Goal: Task Accomplishment & Management: Complete application form

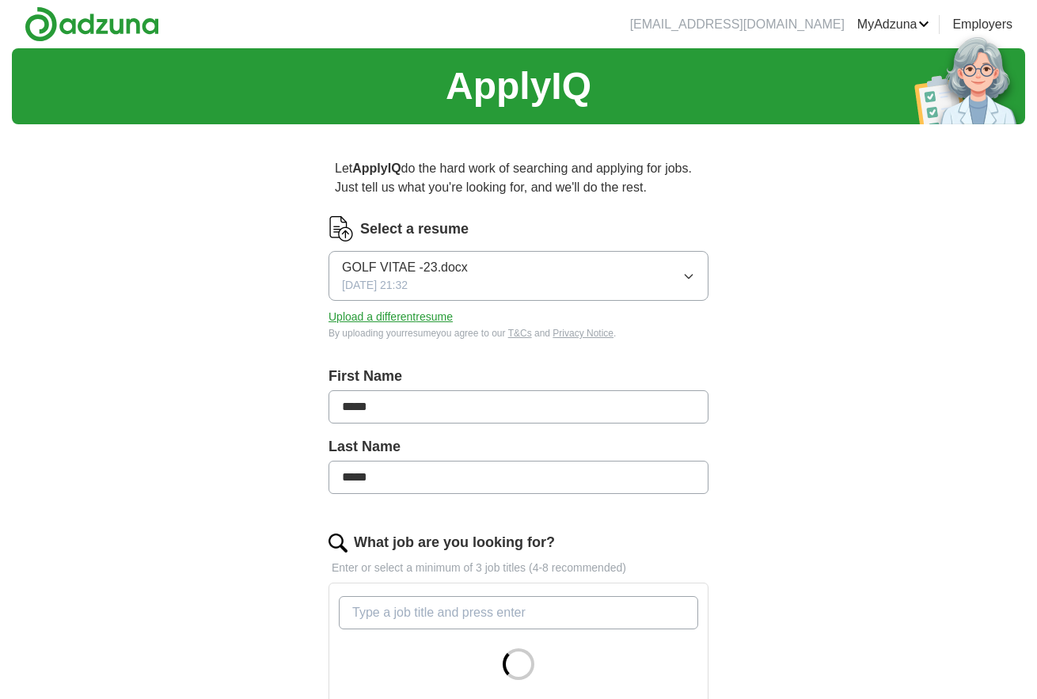
click at [694, 276] on icon "button" at bounding box center [688, 276] width 13 height 13
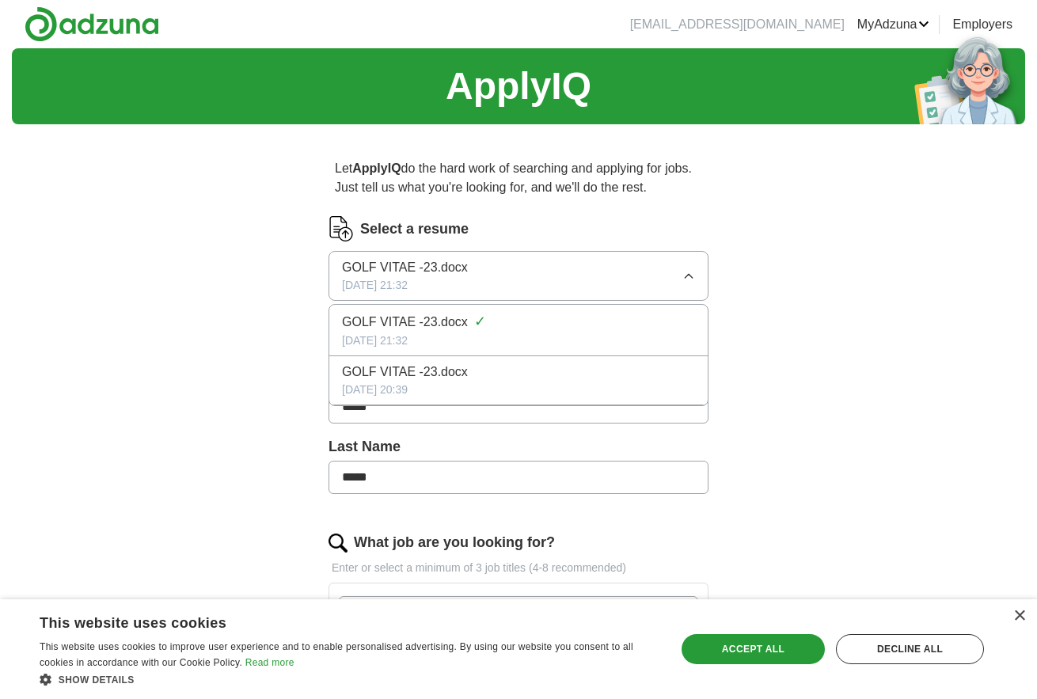
drag, startPoint x: 465, startPoint y: 326, endPoint x: 793, endPoint y: 285, distance: 331.1
click at [793, 285] on div "ApplyIQ Let ApplyIQ do the hard work of searching and applying for jobs. Just t…" at bounding box center [518, 502] width 1013 height 908
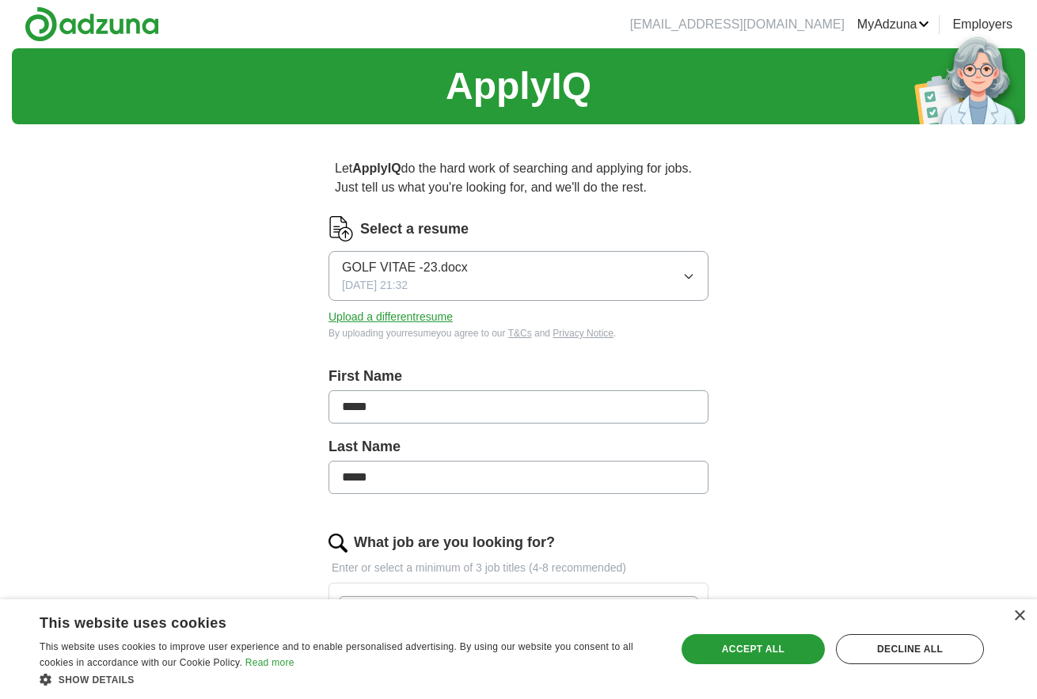
click at [372, 318] on button "Upload a different resume" at bounding box center [391, 317] width 124 height 17
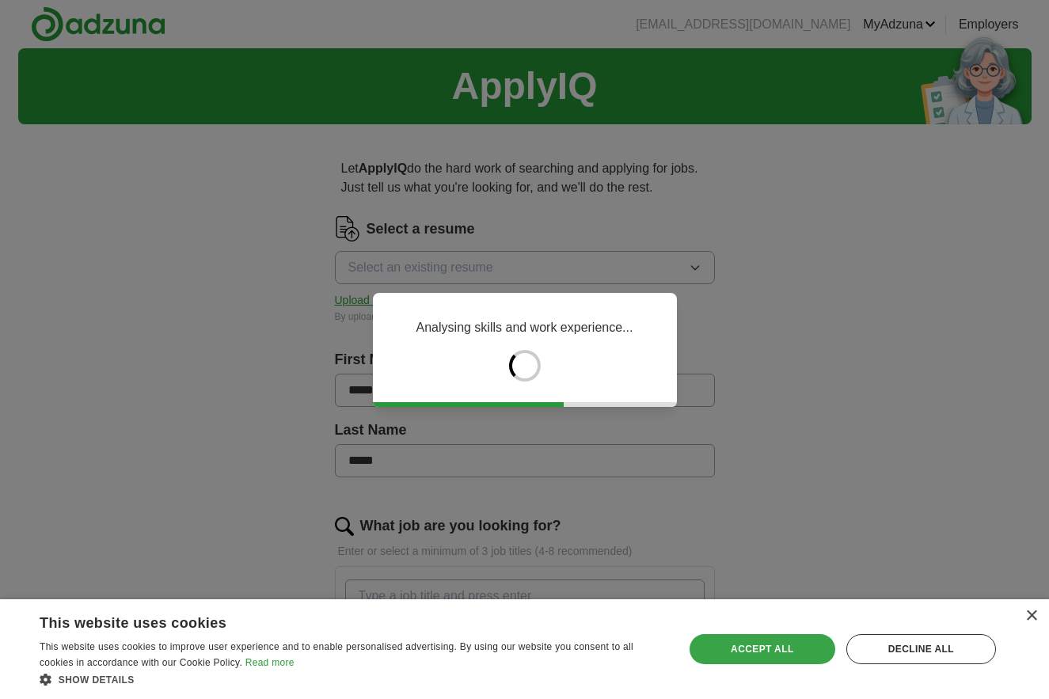
click at [747, 648] on div "Accept all" at bounding box center [763, 649] width 146 height 30
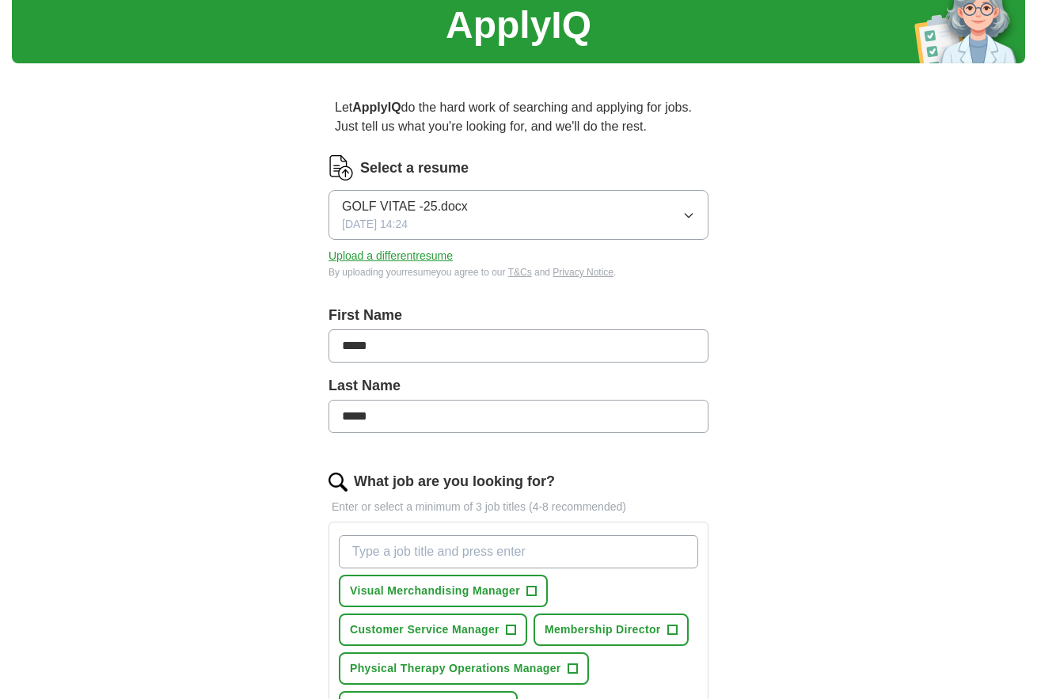
scroll to position [158, 0]
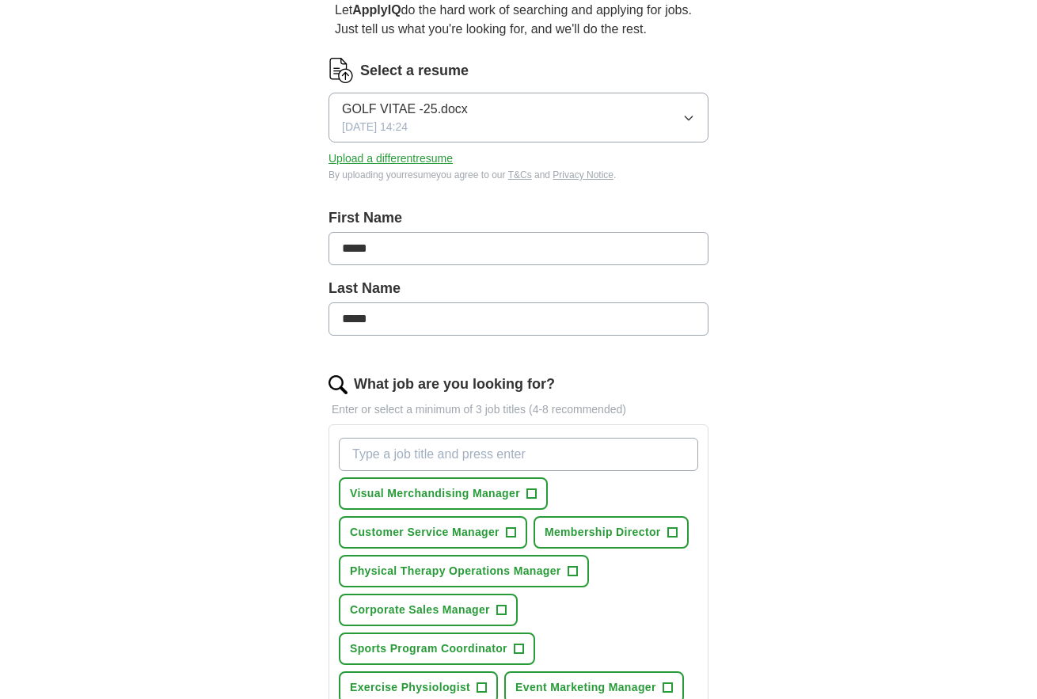
click at [379, 462] on input "What job are you looking for?" at bounding box center [518, 454] width 359 height 33
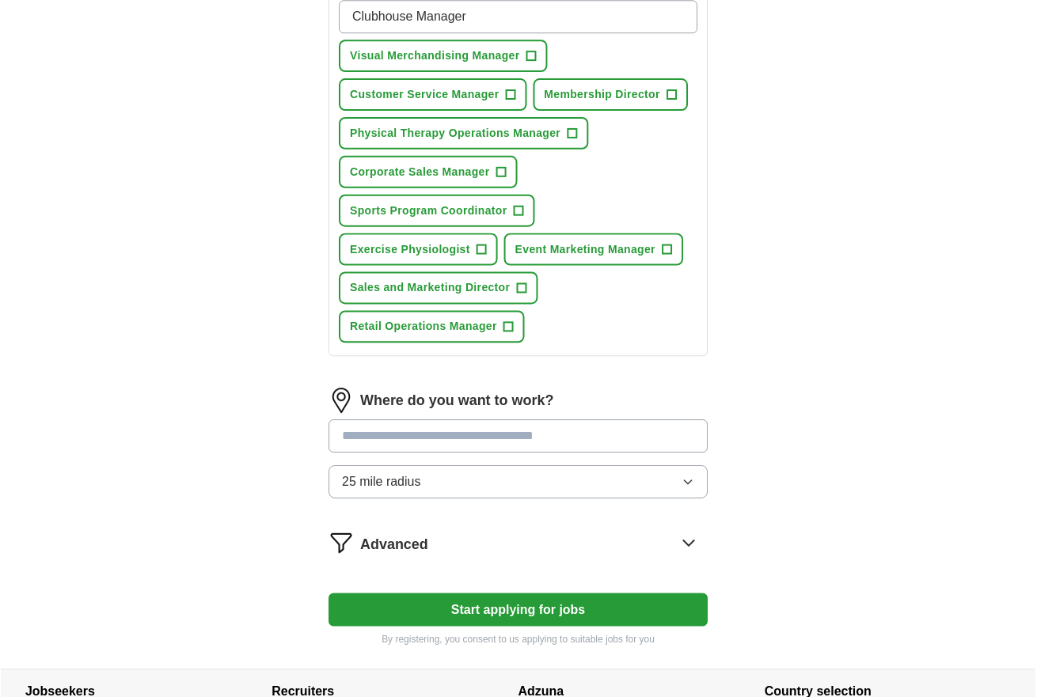
scroll to position [633, 0]
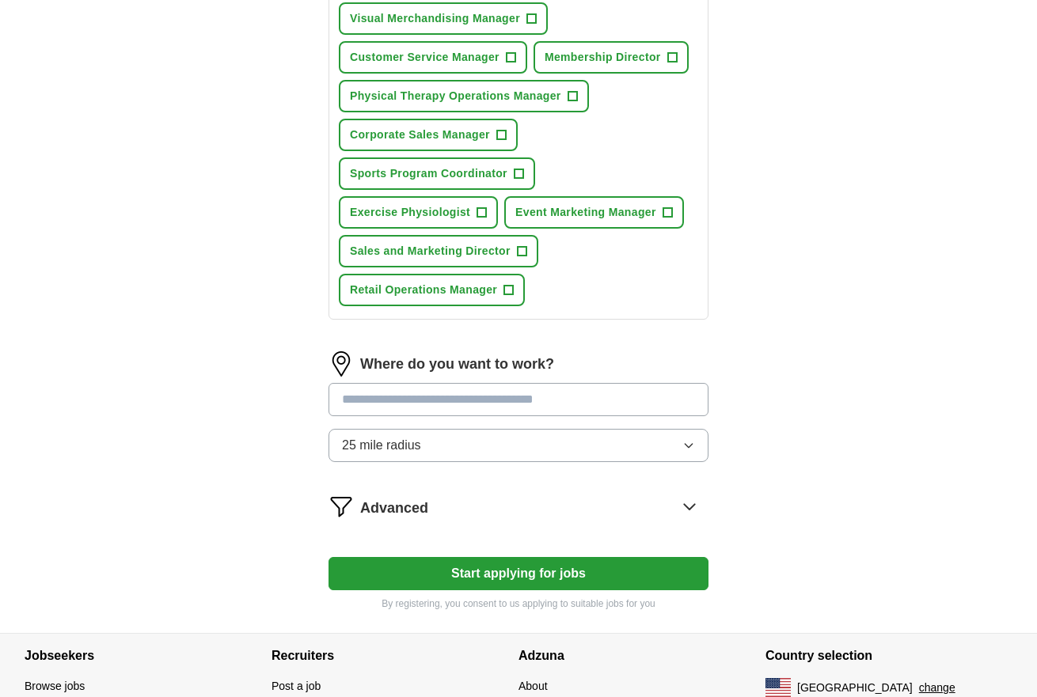
type input "Clubhouse Manager"
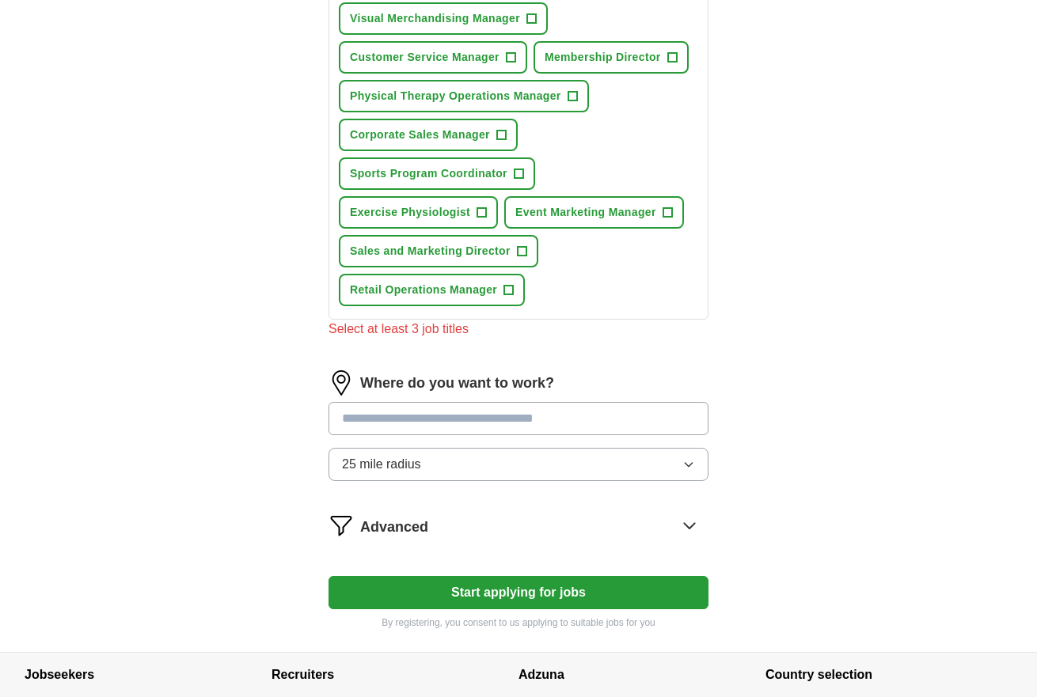
click at [369, 413] on input "text" at bounding box center [519, 418] width 380 height 33
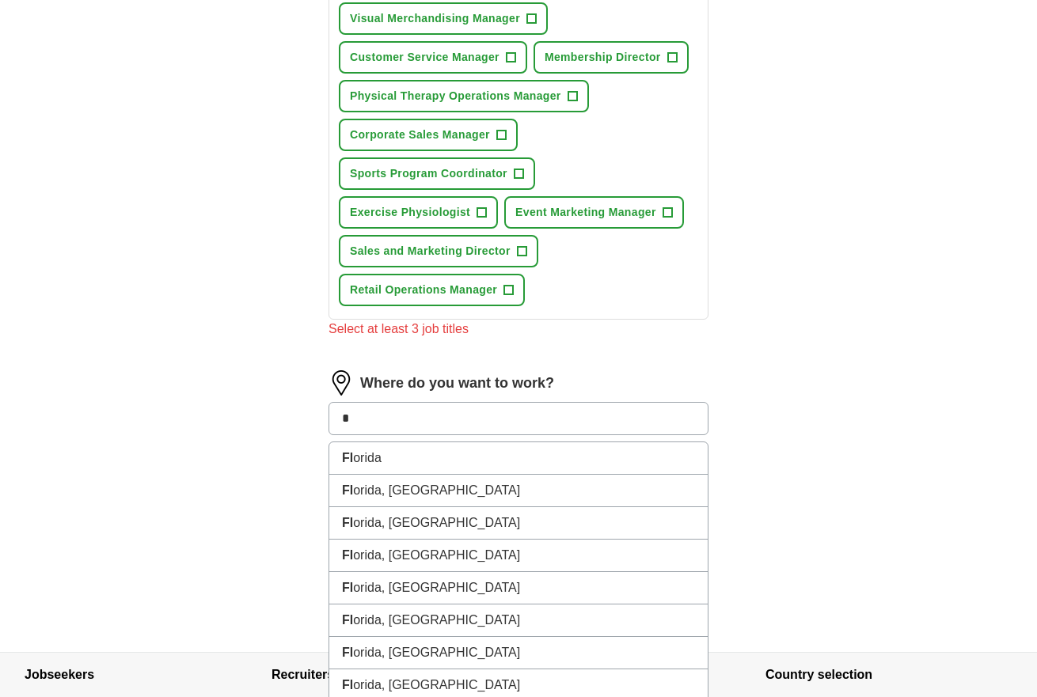
type input "*"
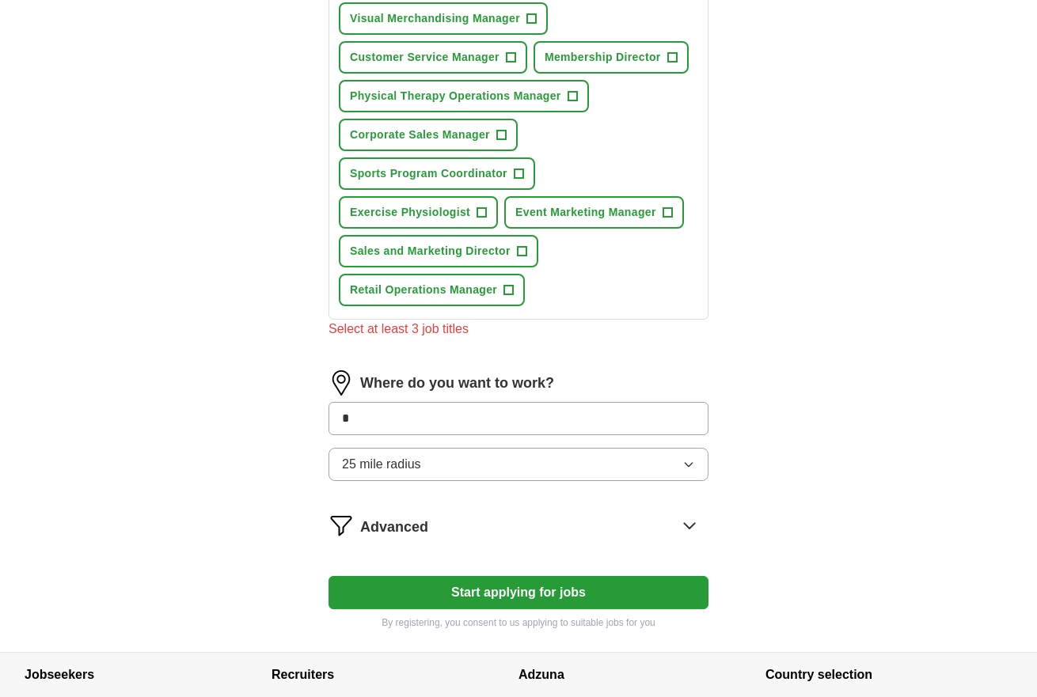
type input "**"
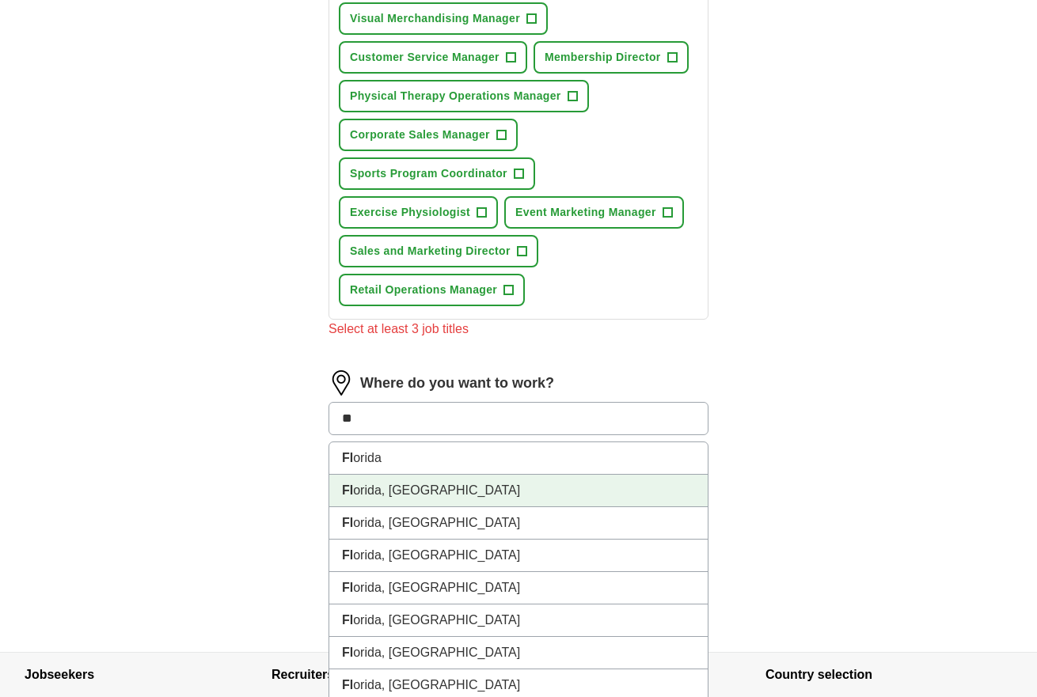
click at [408, 488] on li "Fl orida, [GEOGRAPHIC_DATA]" at bounding box center [518, 491] width 378 height 32
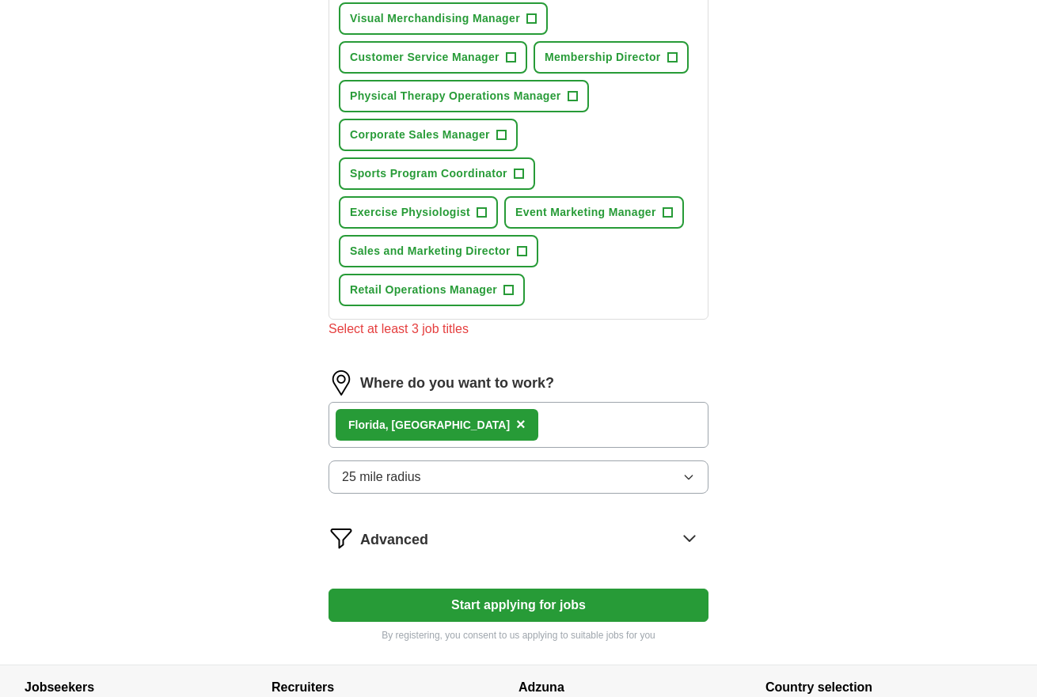
click at [686, 476] on icon "button" at bounding box center [688, 477] width 13 height 13
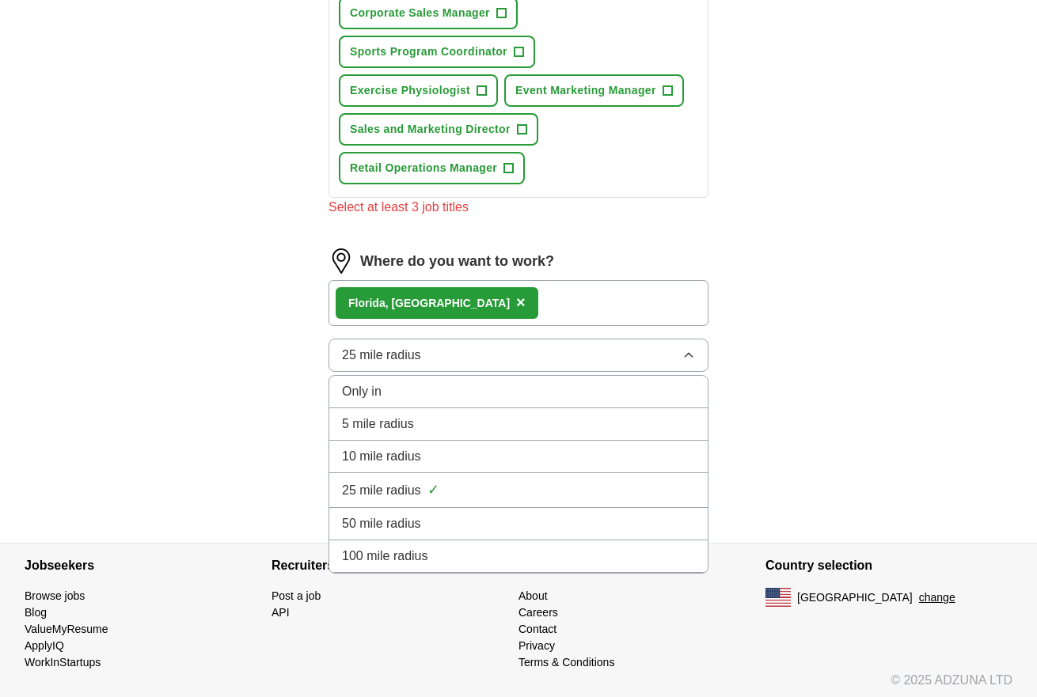
scroll to position [761, 0]
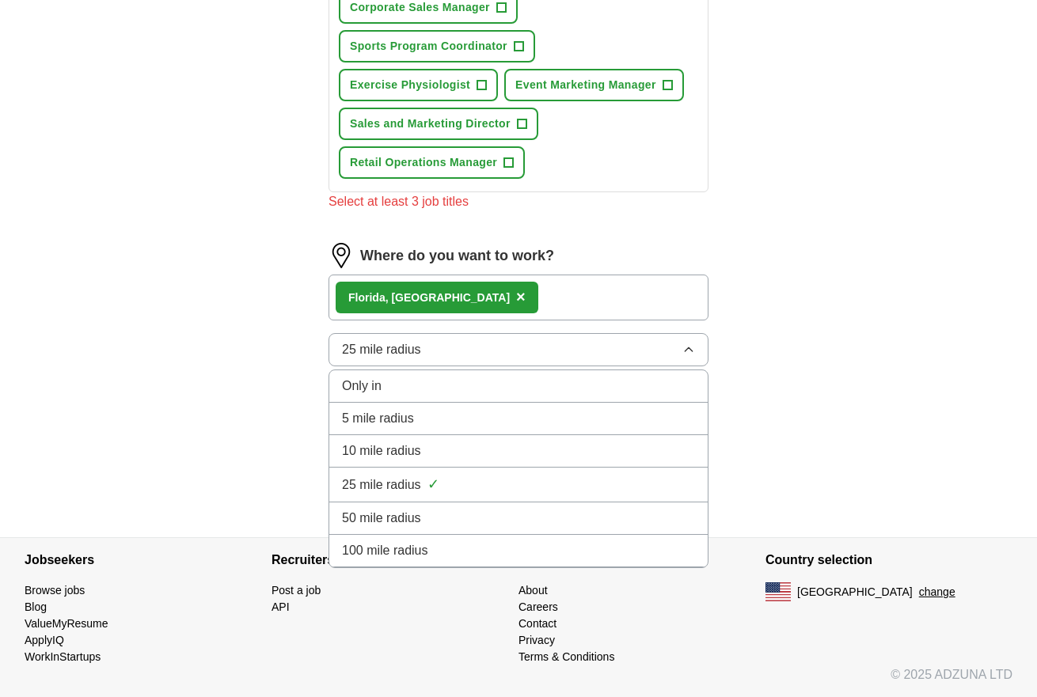
click at [409, 548] on span "100 mile radius" at bounding box center [385, 550] width 86 height 19
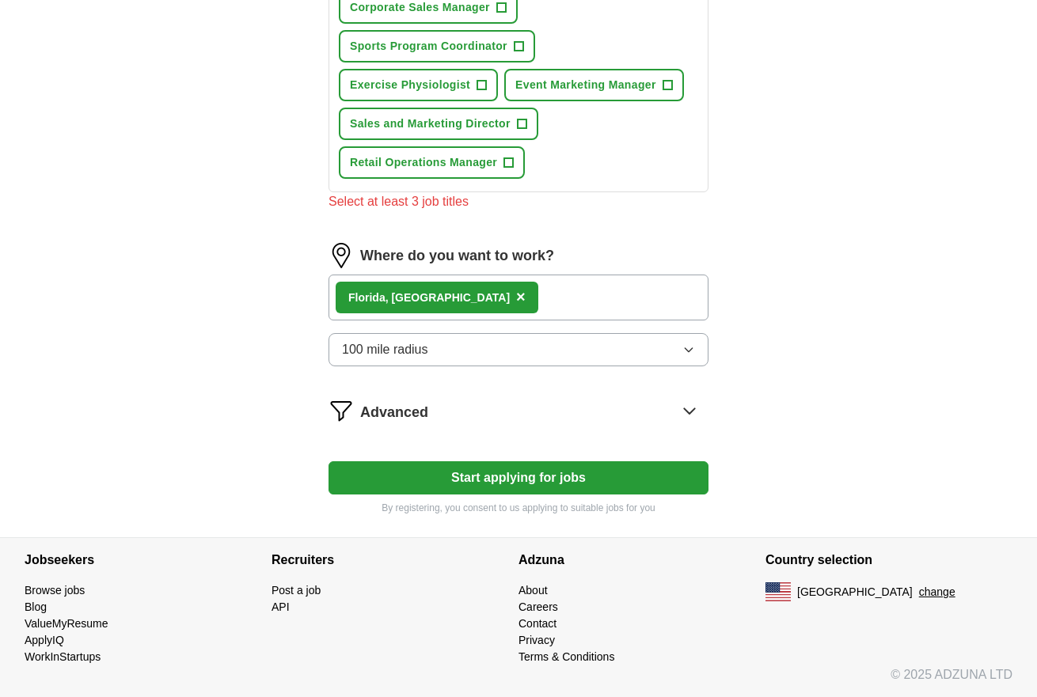
click at [483, 477] on button "Start applying for jobs" at bounding box center [519, 478] width 380 height 33
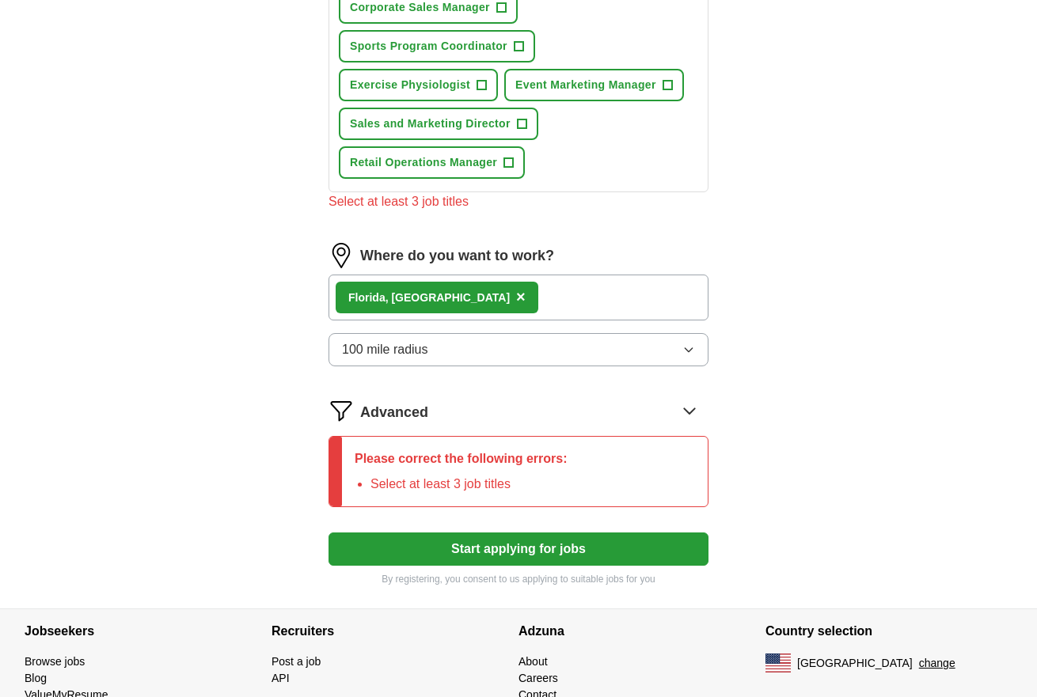
click at [426, 487] on li "Select at least 3 job titles" at bounding box center [468, 484] width 197 height 19
click at [473, 548] on button "Start applying for jobs" at bounding box center [519, 549] width 380 height 33
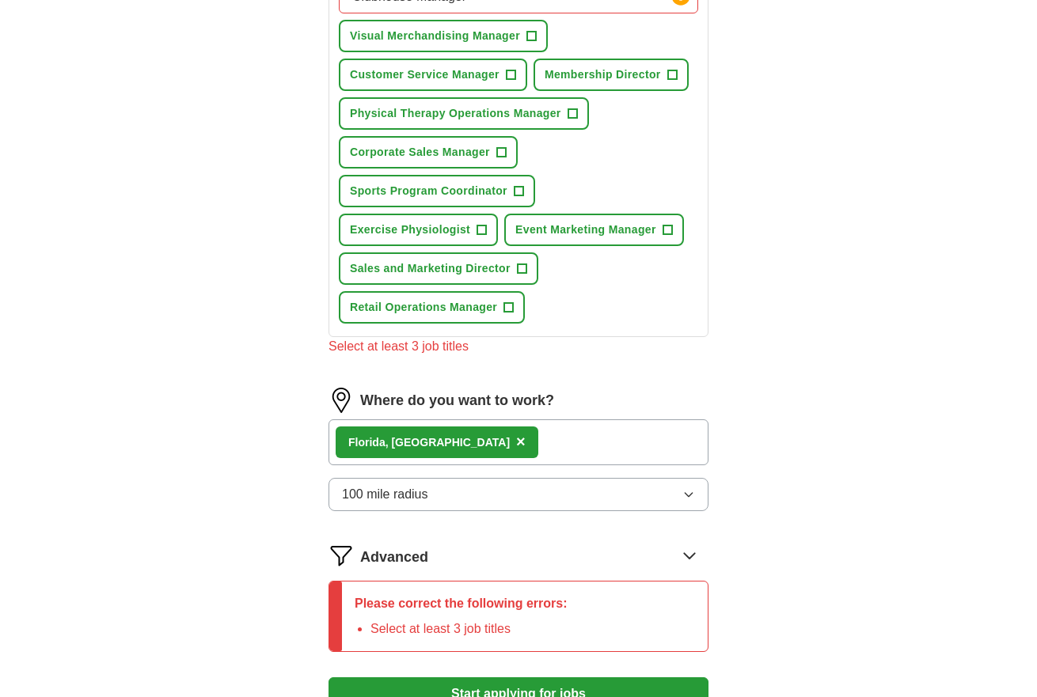
scroll to position [602, 0]
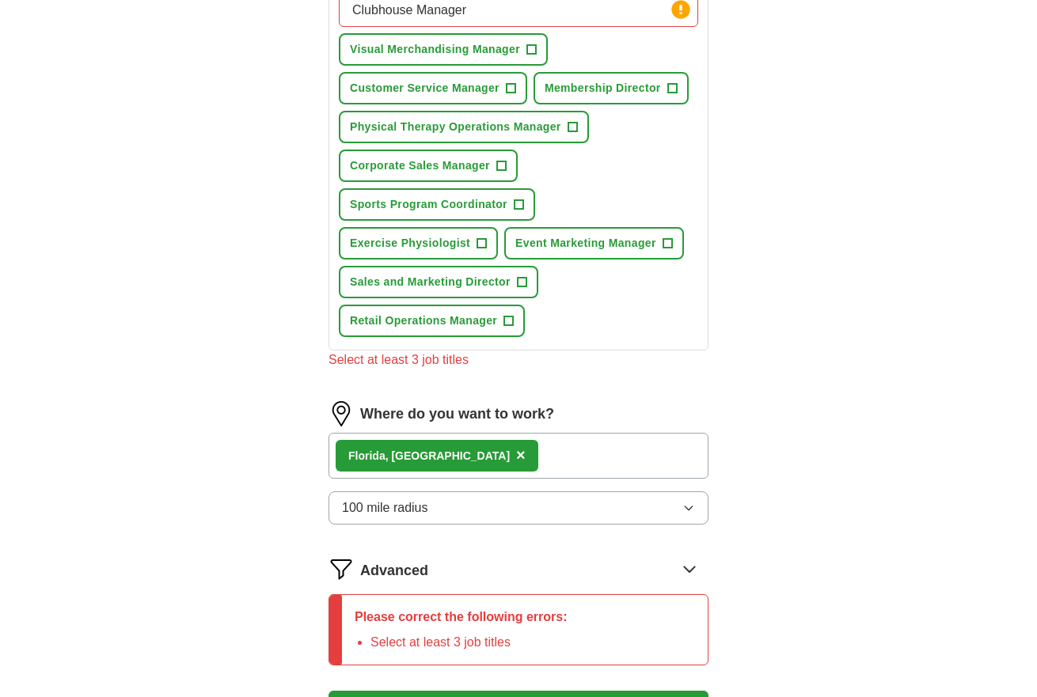
click at [382, 366] on div "Select at least 3 job titles" at bounding box center [519, 360] width 380 height 19
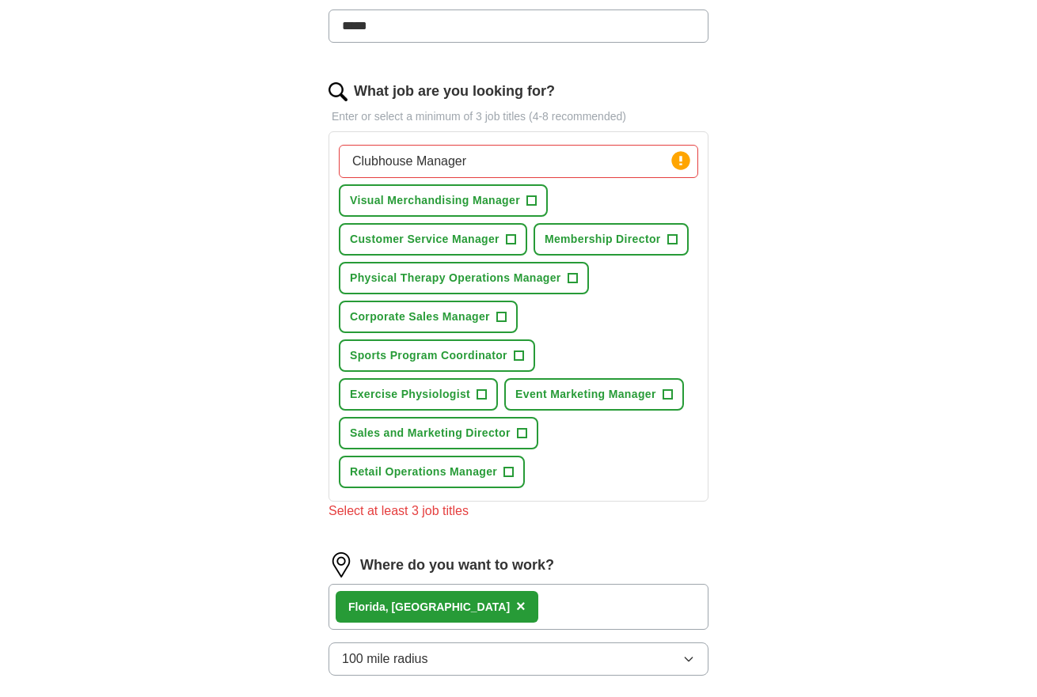
scroll to position [444, 0]
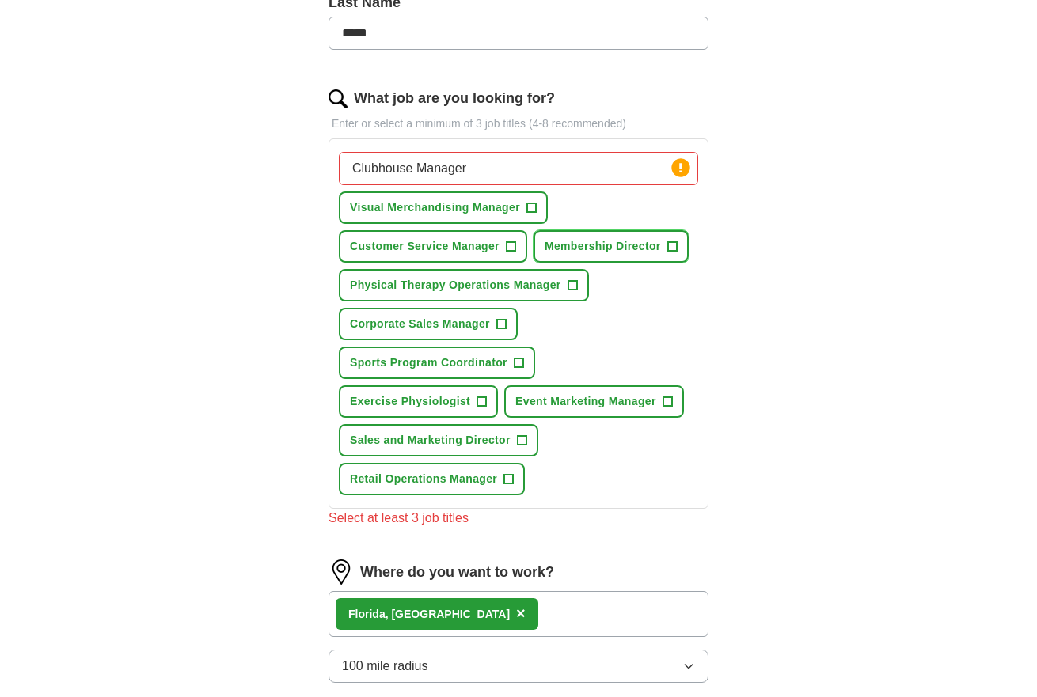
click at [604, 245] on span "Membership Director" at bounding box center [603, 246] width 116 height 17
click at [375, 362] on span "Sports Program Coordinator" at bounding box center [429, 363] width 158 height 17
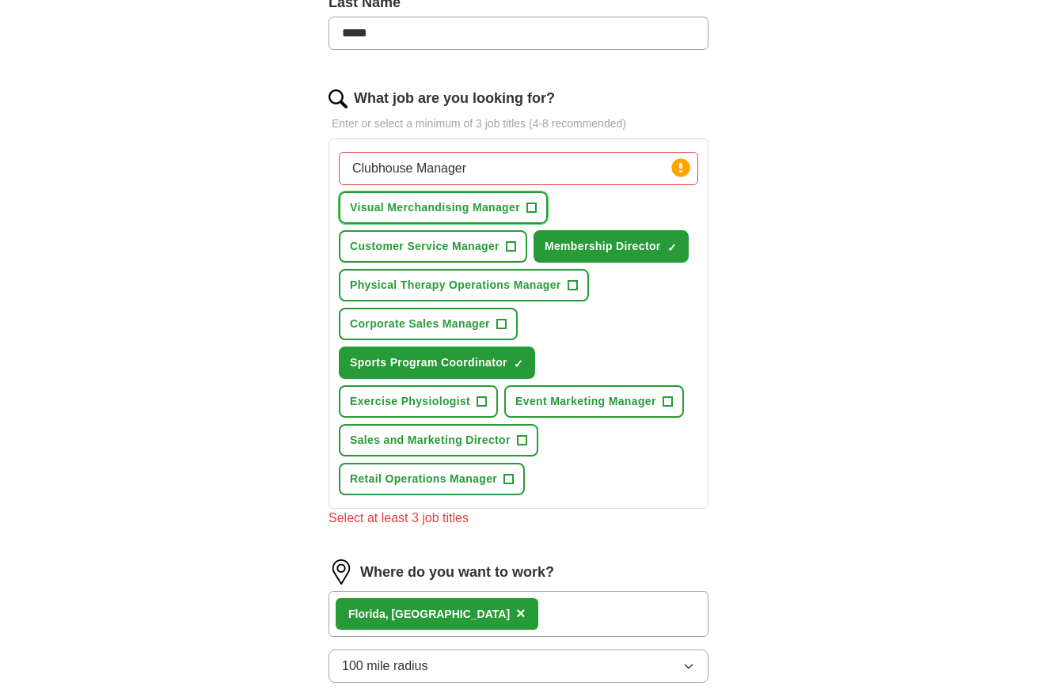
click at [410, 210] on span "Visual Merchandising Manager" at bounding box center [435, 207] width 170 height 17
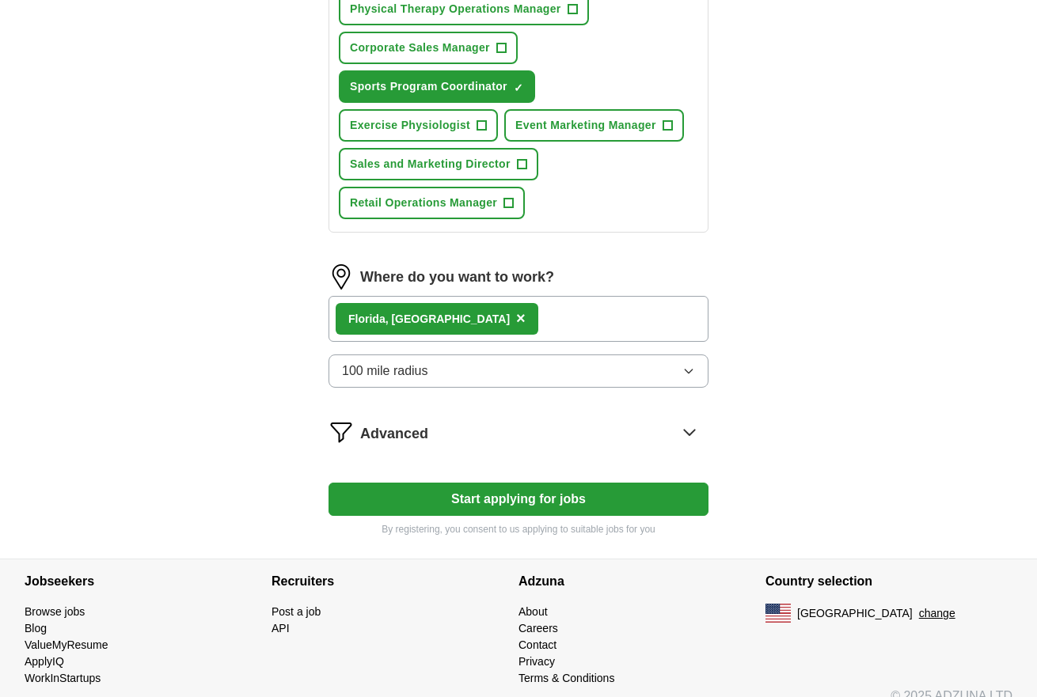
scroll to position [742, 0]
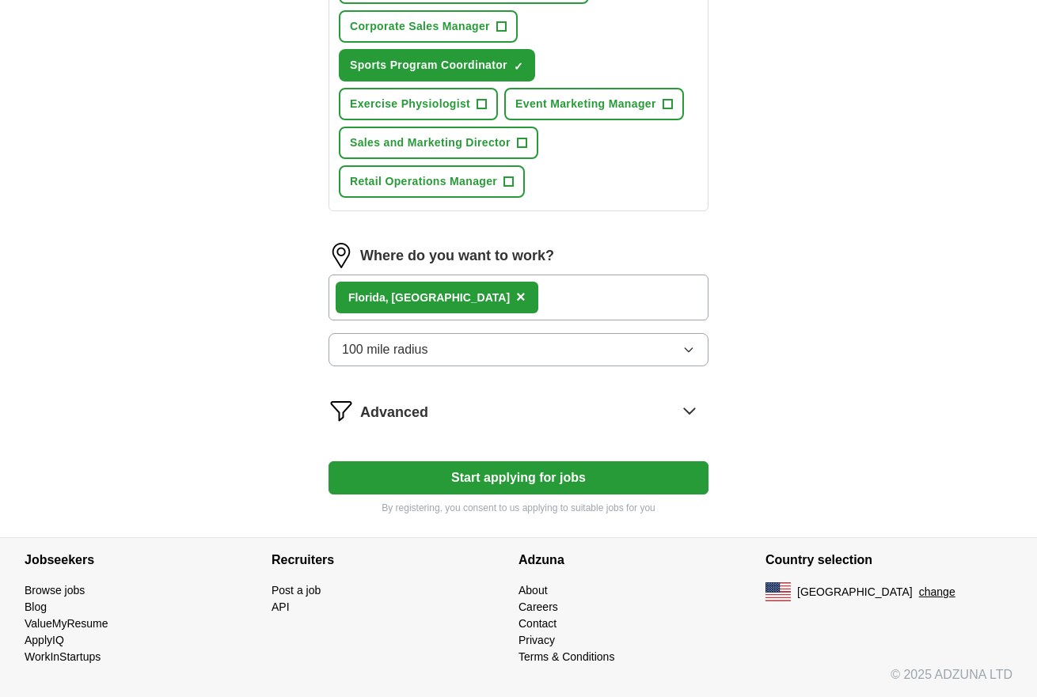
click at [491, 477] on button "Start applying for jobs" at bounding box center [519, 478] width 380 height 33
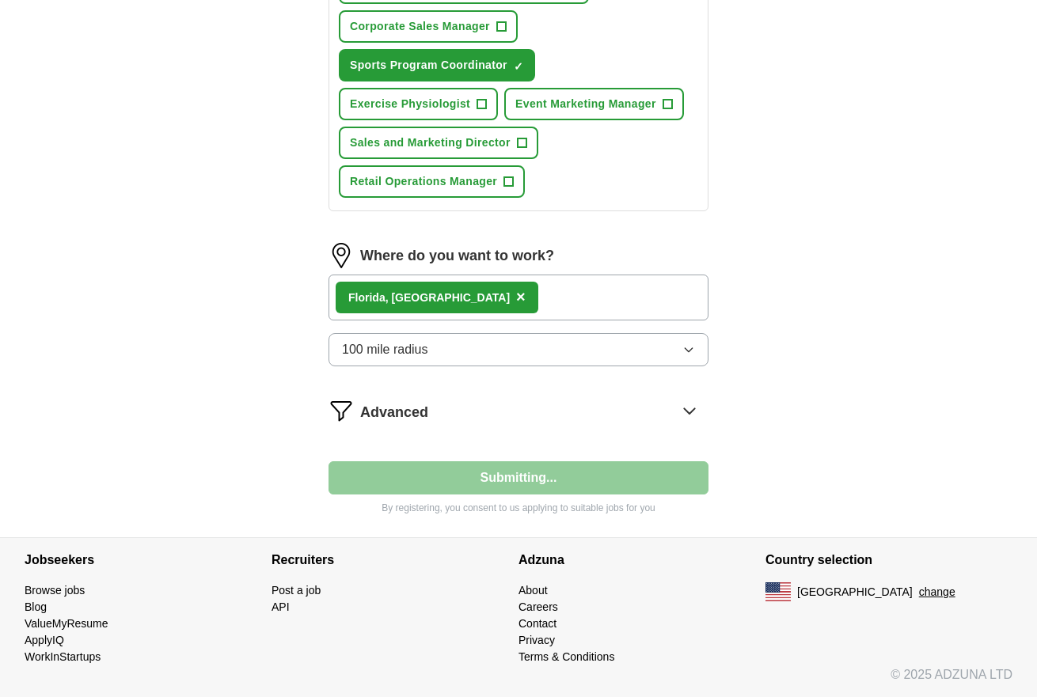
select select "**"
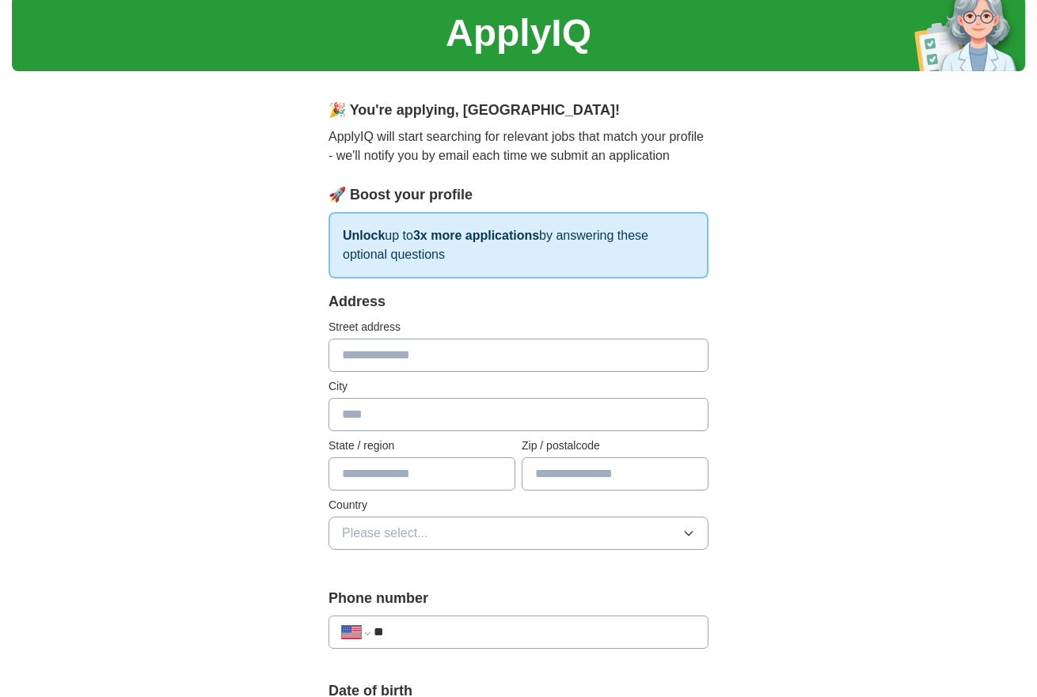
scroll to position [79, 0]
